Goal: Check status: Check status

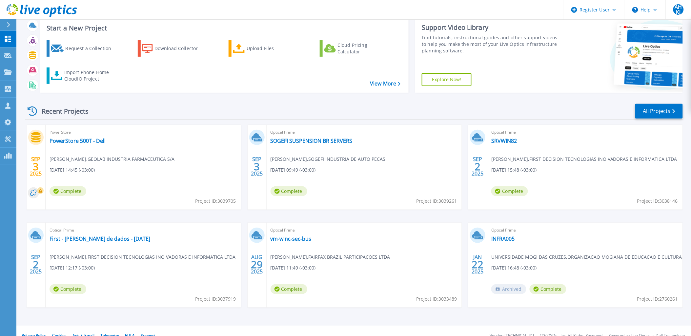
scroll to position [27, 0]
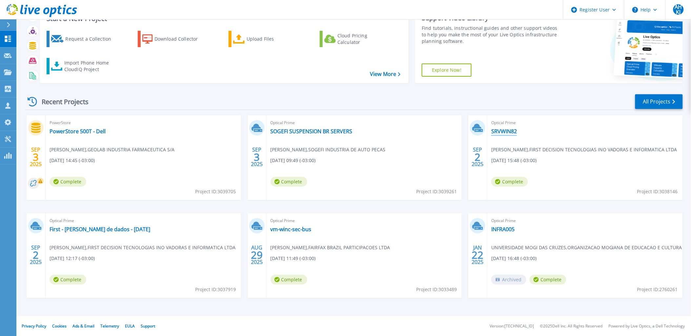
click at [503, 133] on link "SRVWIN82" at bounding box center [504, 131] width 26 height 7
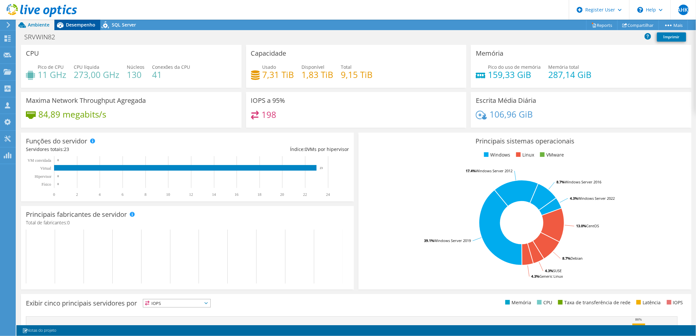
click at [74, 23] on span "Desempenho" at bounding box center [81, 25] width 30 height 6
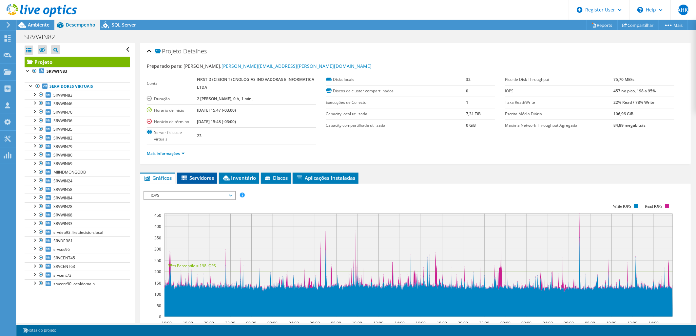
click at [195, 178] on span "Servidores" at bounding box center [197, 178] width 33 height 7
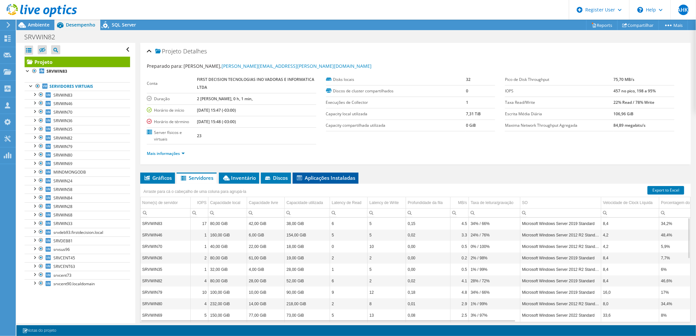
click at [313, 173] on li "Aplicações Instaladas" at bounding box center [326, 178] width 66 height 11
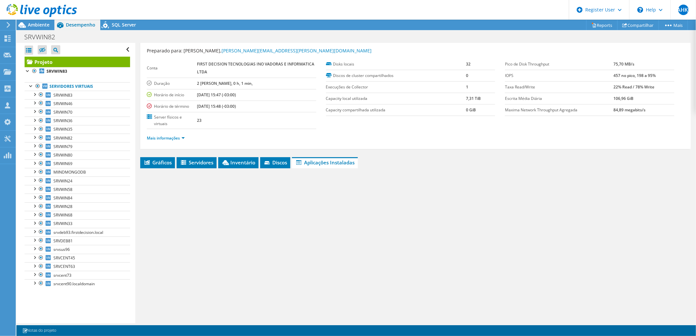
scroll to position [24, 0]
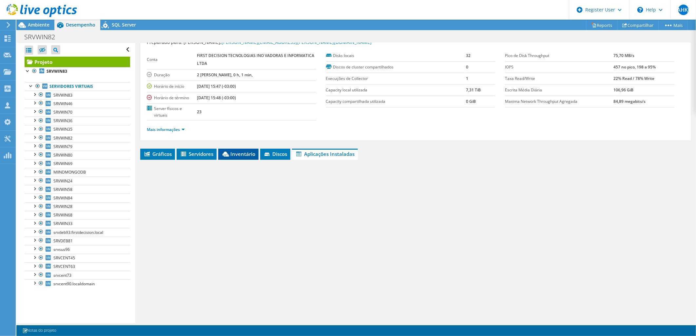
click at [237, 151] on span "Inventário" at bounding box center [239, 154] width 34 height 7
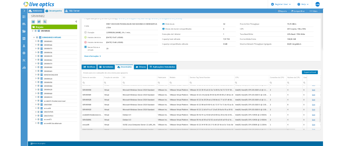
scroll to position [165, 0]
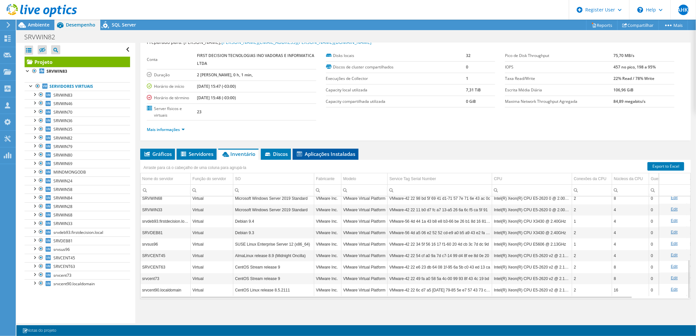
click at [332, 151] on span "Aplicações Instaladas" at bounding box center [325, 154] width 59 height 7
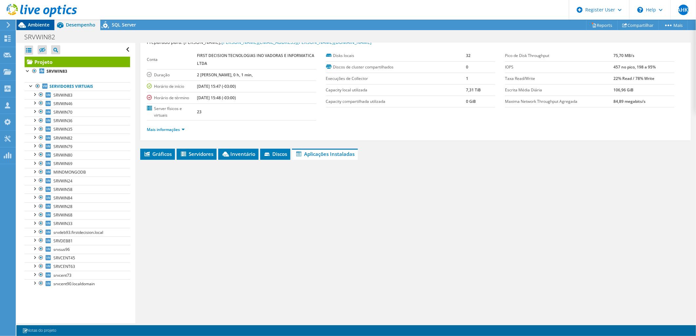
click at [18, 22] on icon at bounding box center [21, 24] width 11 height 11
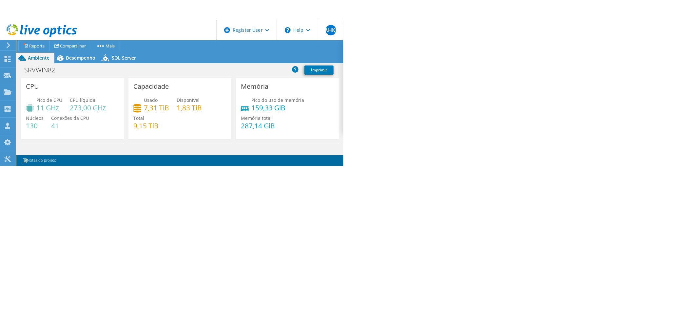
scroll to position [24, 0]
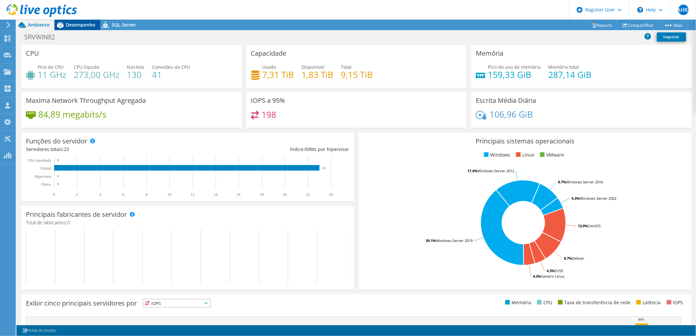
click at [74, 24] on span "Desempenho" at bounding box center [81, 25] width 30 height 6
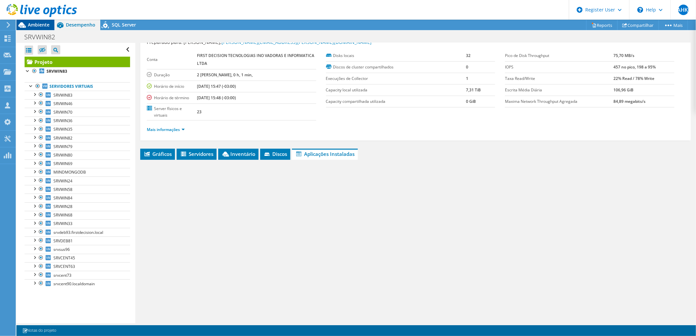
click at [41, 22] on span "Ambiente" at bounding box center [39, 25] width 22 height 6
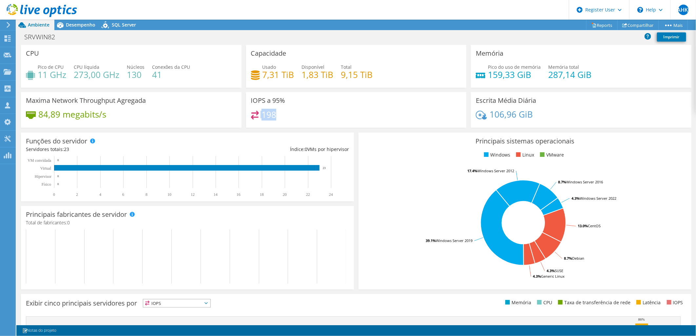
drag, startPoint x: 270, startPoint y: 116, endPoint x: 255, endPoint y: 116, distance: 15.4
click at [255, 116] on div "198" at bounding box center [356, 118] width 211 height 14
drag, startPoint x: 255, startPoint y: 116, endPoint x: 266, endPoint y: 120, distance: 11.7
click at [266, 120] on div "198" at bounding box center [356, 118] width 211 height 14
drag, startPoint x: 374, startPoint y: 76, endPoint x: 264, endPoint y: 79, distance: 110.2
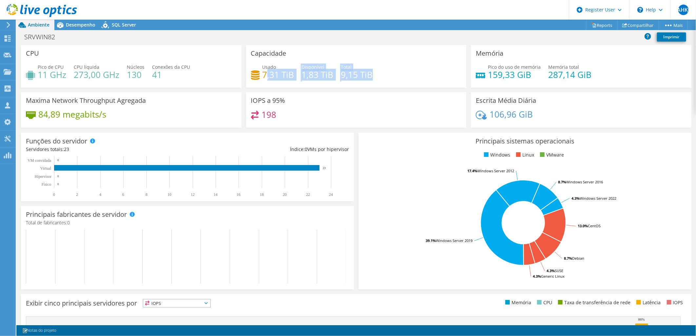
click at [264, 79] on div "Usado 7,31 TiB Disponível 1,83 TiB Total 9,15 TiB" at bounding box center [356, 74] width 211 height 21
drag, startPoint x: 264, startPoint y: 79, endPoint x: 282, endPoint y: 84, distance: 18.9
click at [282, 84] on div "Usado 7,31 TiB Disponível 1,83 TiB Total 9,15 TiB" at bounding box center [356, 74] width 211 height 21
drag, startPoint x: 589, startPoint y: 74, endPoint x: 545, endPoint y: 74, distance: 44.3
click at [545, 74] on div "Pico do uso de memória 159,33 GiB Memória total 287,14 GiB" at bounding box center [581, 74] width 211 height 21
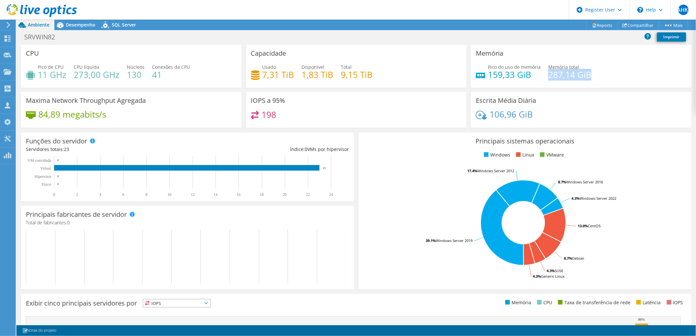
drag, startPoint x: 545, startPoint y: 74, endPoint x: 545, endPoint y: 79, distance: 5.2
click at [549, 78] on h4 "287,14 GiB" at bounding box center [570, 74] width 43 height 7
drag, startPoint x: 40, startPoint y: 74, endPoint x: 65, endPoint y: 74, distance: 25.3
click at [65, 74] on h4 "11 GHz" at bounding box center [52, 74] width 29 height 7
drag, startPoint x: 65, startPoint y: 74, endPoint x: 70, endPoint y: 84, distance: 11.3
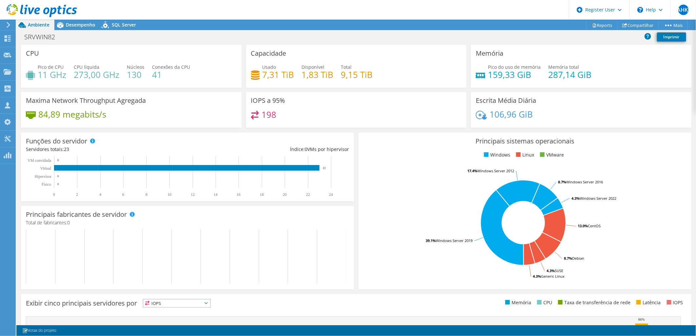
click at [70, 84] on div "Pico de CPU 11 GHz CPU líquida 273,00 GHz Núcleos 130 Conexões da CPU 41" at bounding box center [131, 74] width 211 height 21
click at [75, 27] on span "Desempenho" at bounding box center [81, 25] width 30 height 6
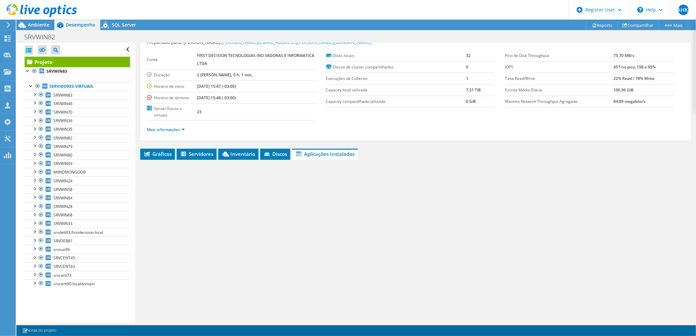
drag, startPoint x: 656, startPoint y: 67, endPoint x: 608, endPoint y: 67, distance: 47.9
click at [608, 67] on tr "IOPS 457 no pico, 198 a 95%" at bounding box center [590, 66] width 170 height 11
